Goal: Information Seeking & Learning: Find specific fact

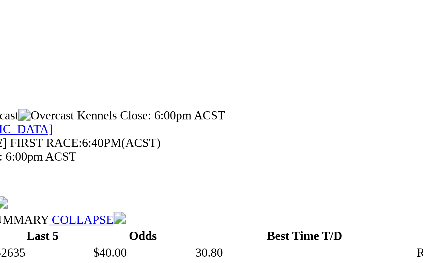
scroll to position [51, 0]
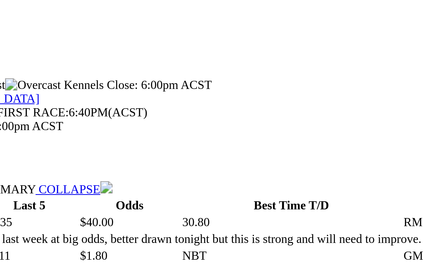
drag, startPoint x: 25, startPoint y: 36, endPoint x: 115, endPoint y: 50, distance: 91.4
drag, startPoint x: 115, startPoint y: 43, endPoint x: 109, endPoint y: 43, distance: 6.1
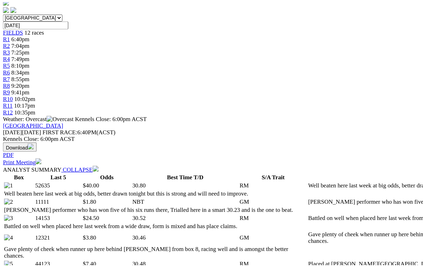
scroll to position [117, 0]
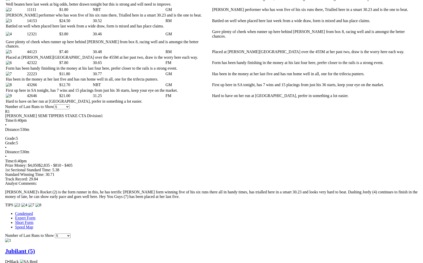
scroll to position [211, 0]
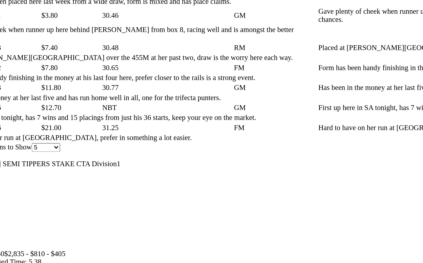
drag, startPoint x: 115, startPoint y: 78, endPoint x: 110, endPoint y: 78, distance: 4.6
drag, startPoint x: 110, startPoint y: 78, endPoint x: 113, endPoint y: 78, distance: 2.8
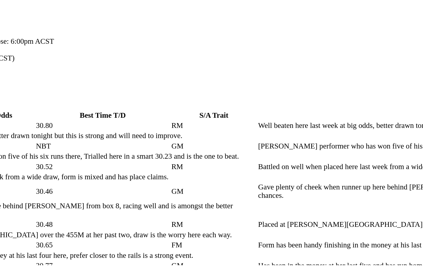
scroll to position [181, 0]
